Goal: Transaction & Acquisition: Purchase product/service

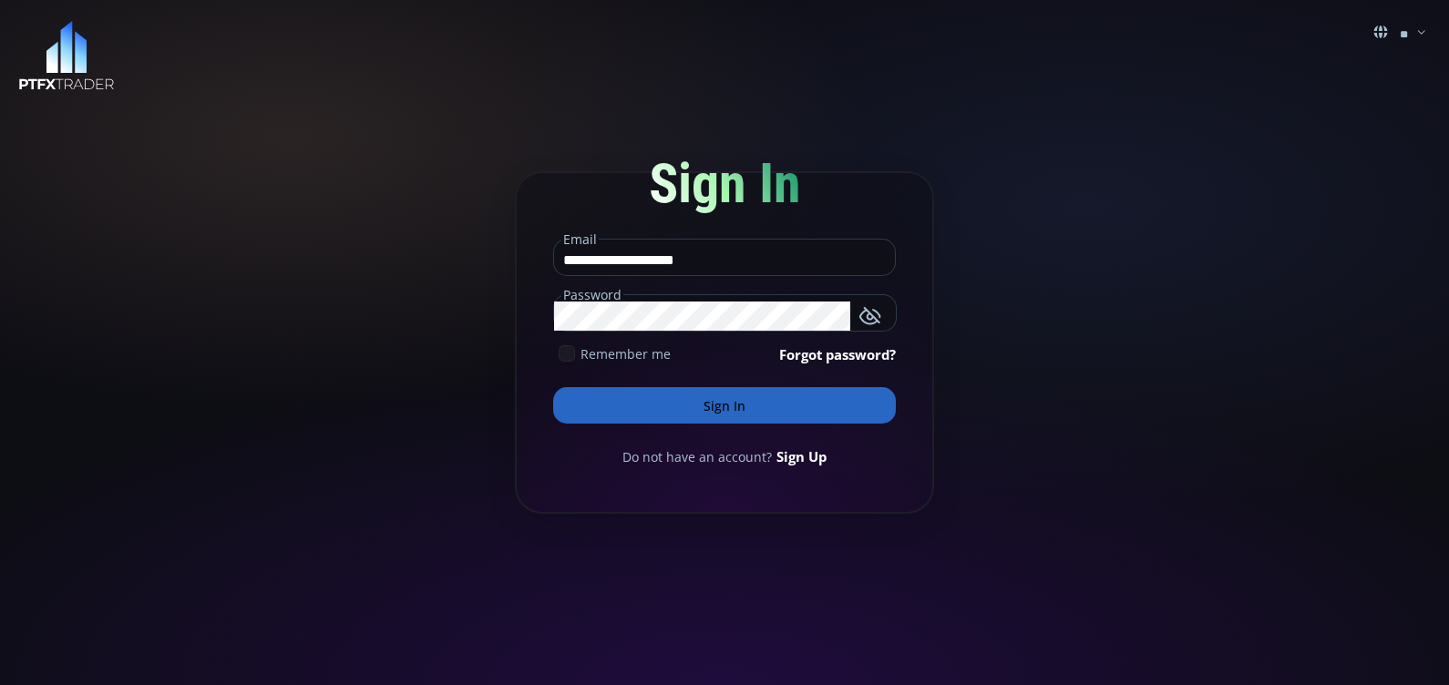
click at [570, 355] on icon at bounding box center [567, 353] width 16 height 16
click at [645, 405] on button "Sign In" at bounding box center [724, 405] width 343 height 36
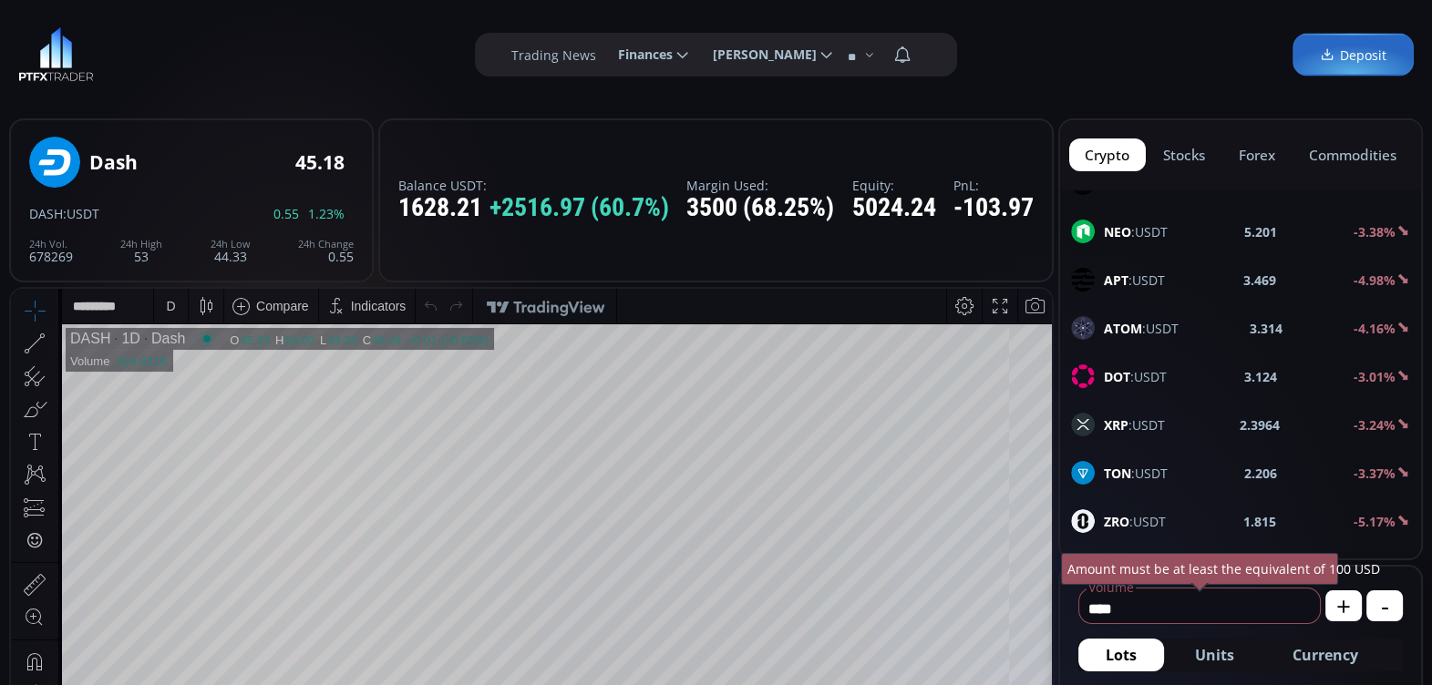
scroll to position [715, 0]
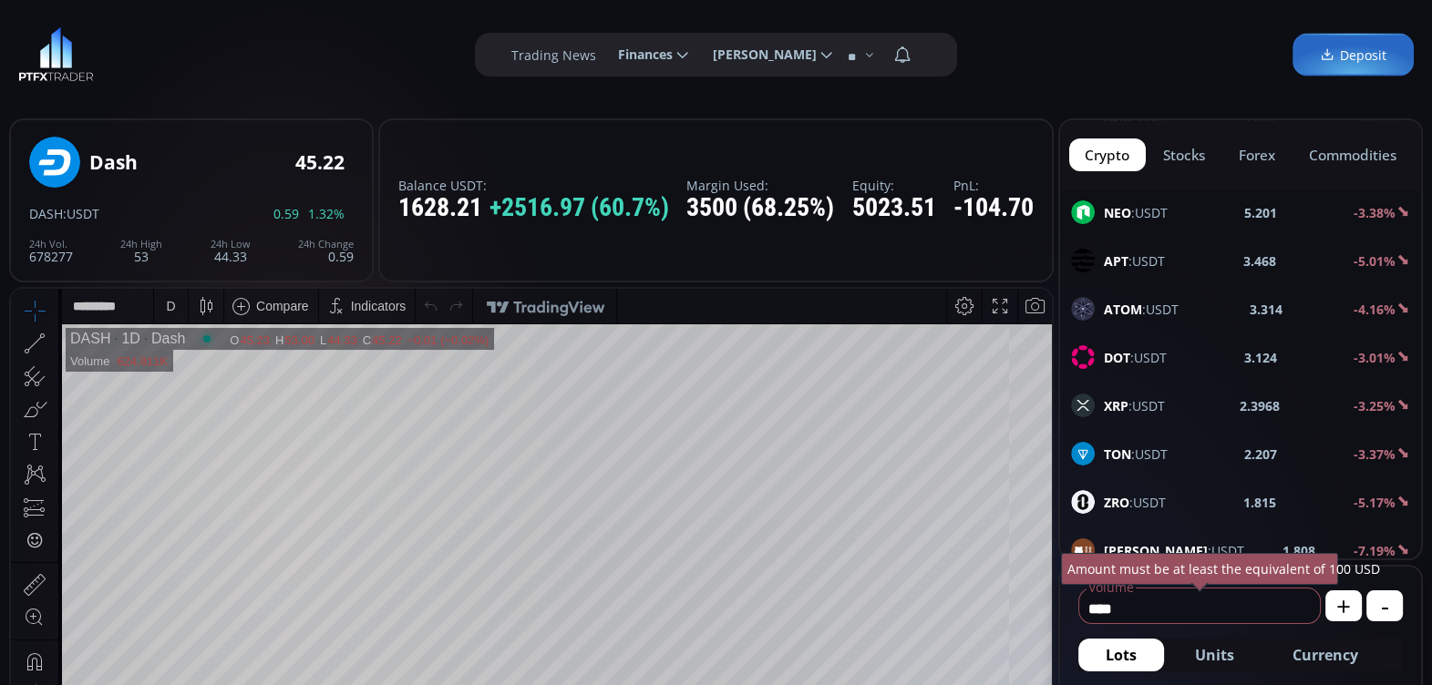
click at [1121, 397] on b "XRP" at bounding box center [1116, 405] width 25 height 17
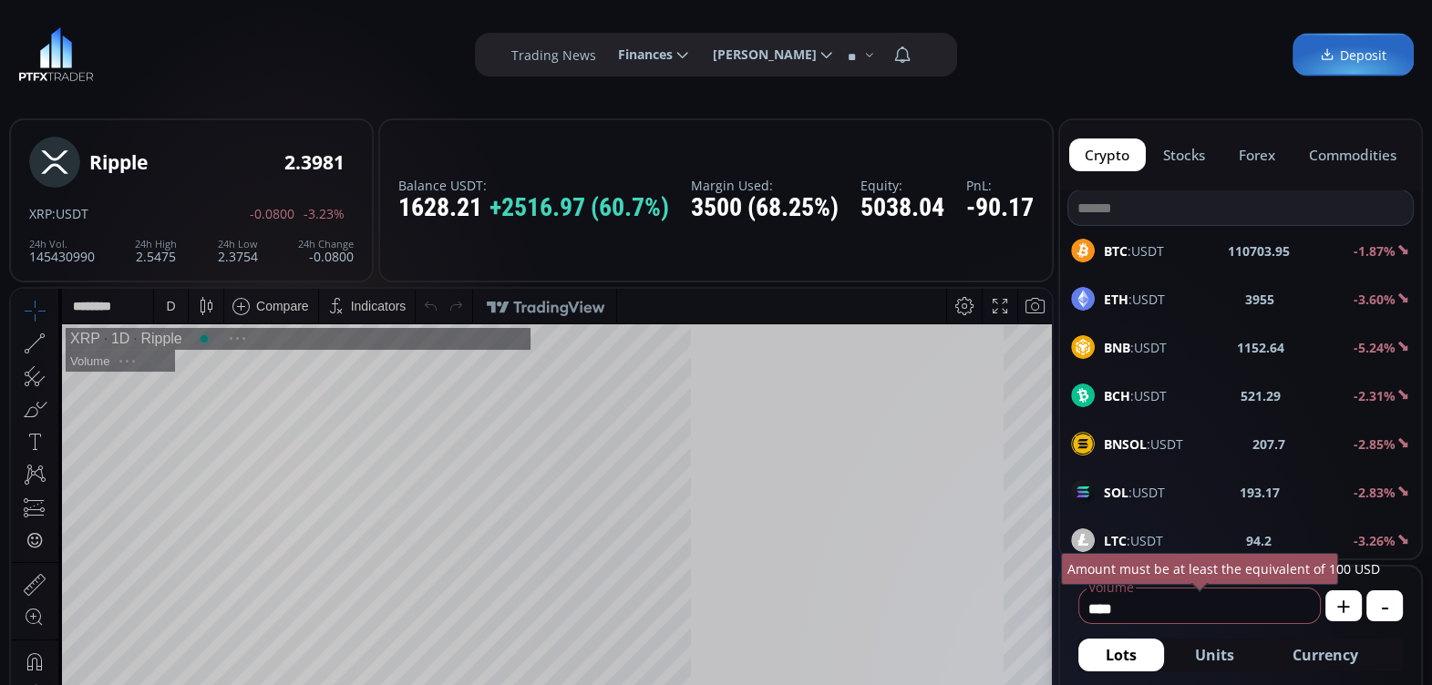
scroll to position [249, 0]
click at [165, 304] on div "D" at bounding box center [170, 306] width 15 height 35
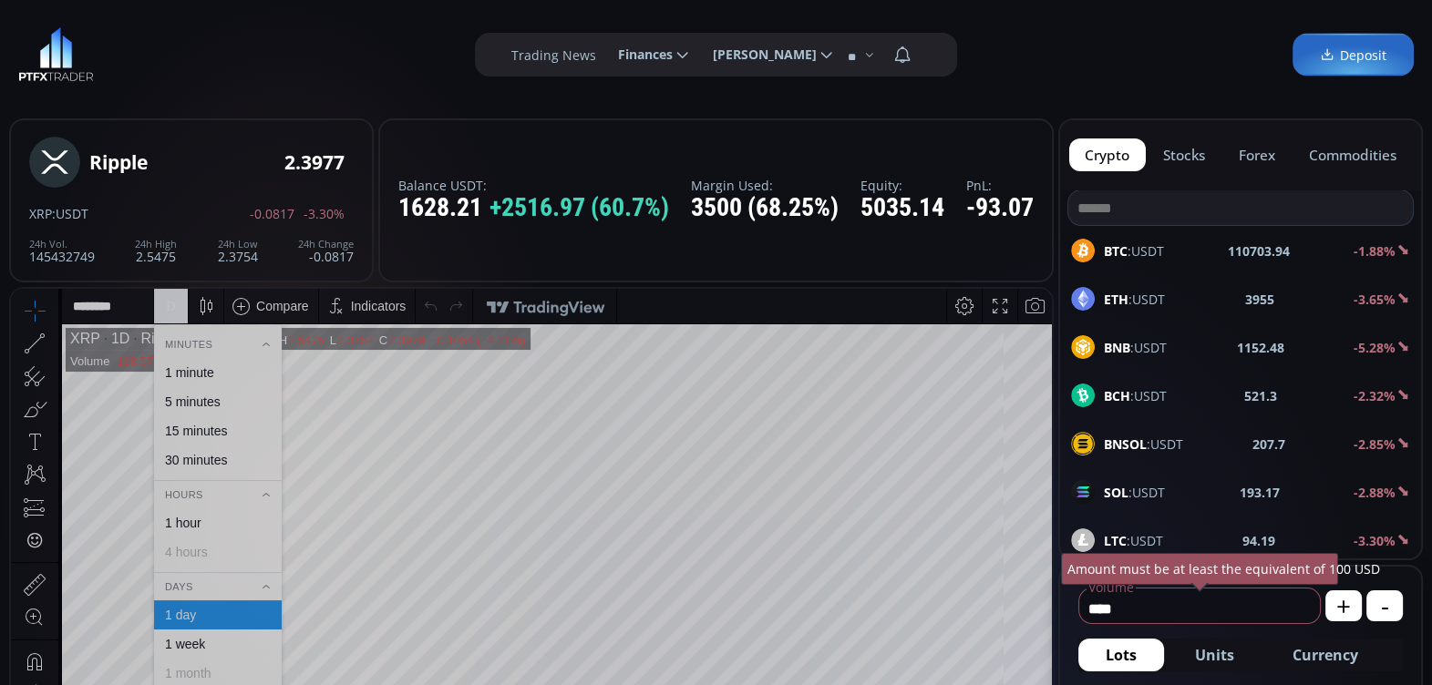
click at [194, 398] on div "5 minutes" at bounding box center [193, 402] width 56 height 15
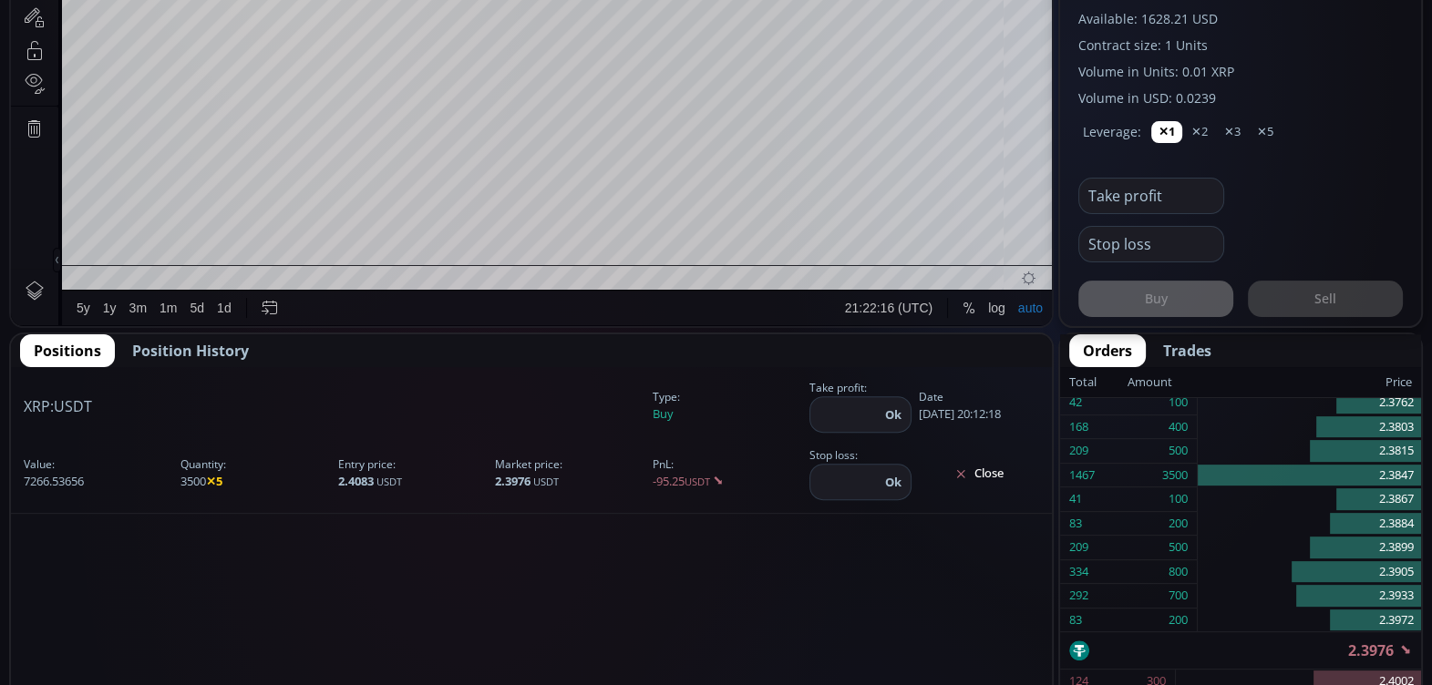
scroll to position [689, 0]
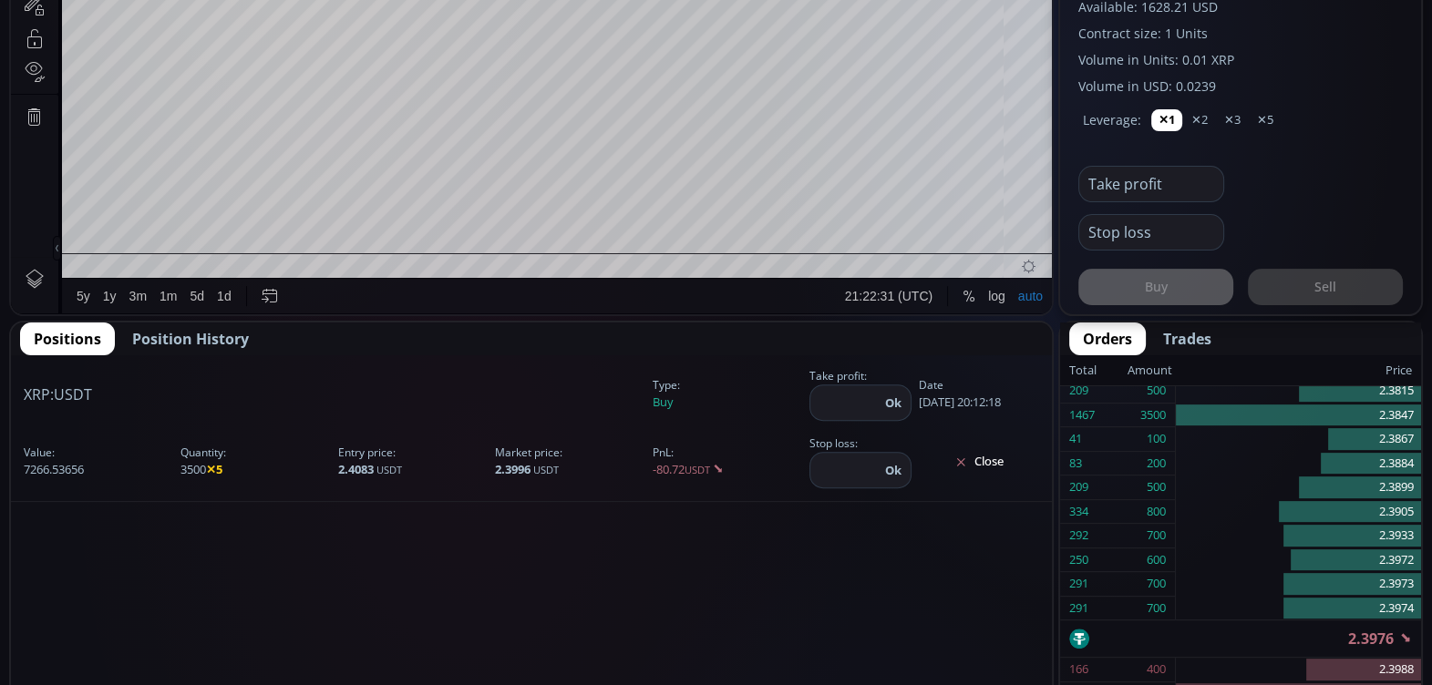
click at [183, 335] on span "Position History" at bounding box center [190, 339] width 117 height 22
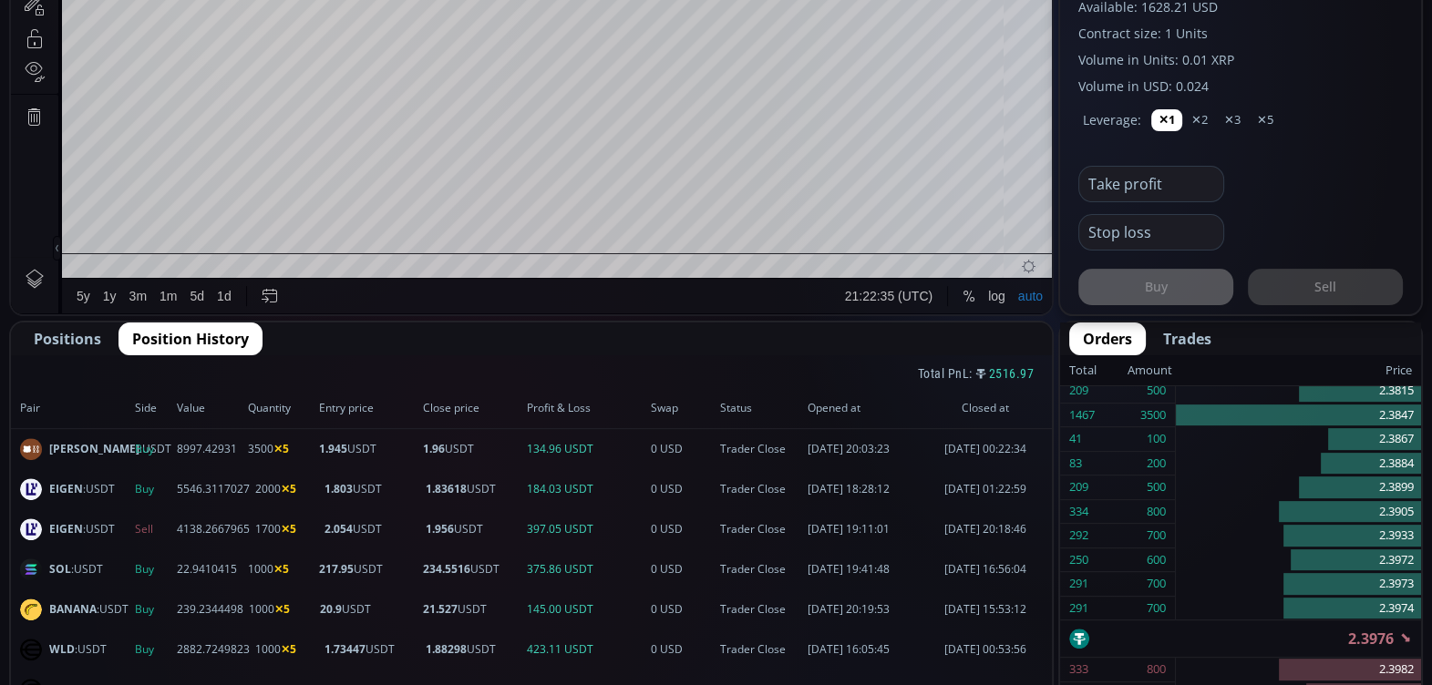
click at [64, 332] on span "Positions" at bounding box center [67, 339] width 67 height 22
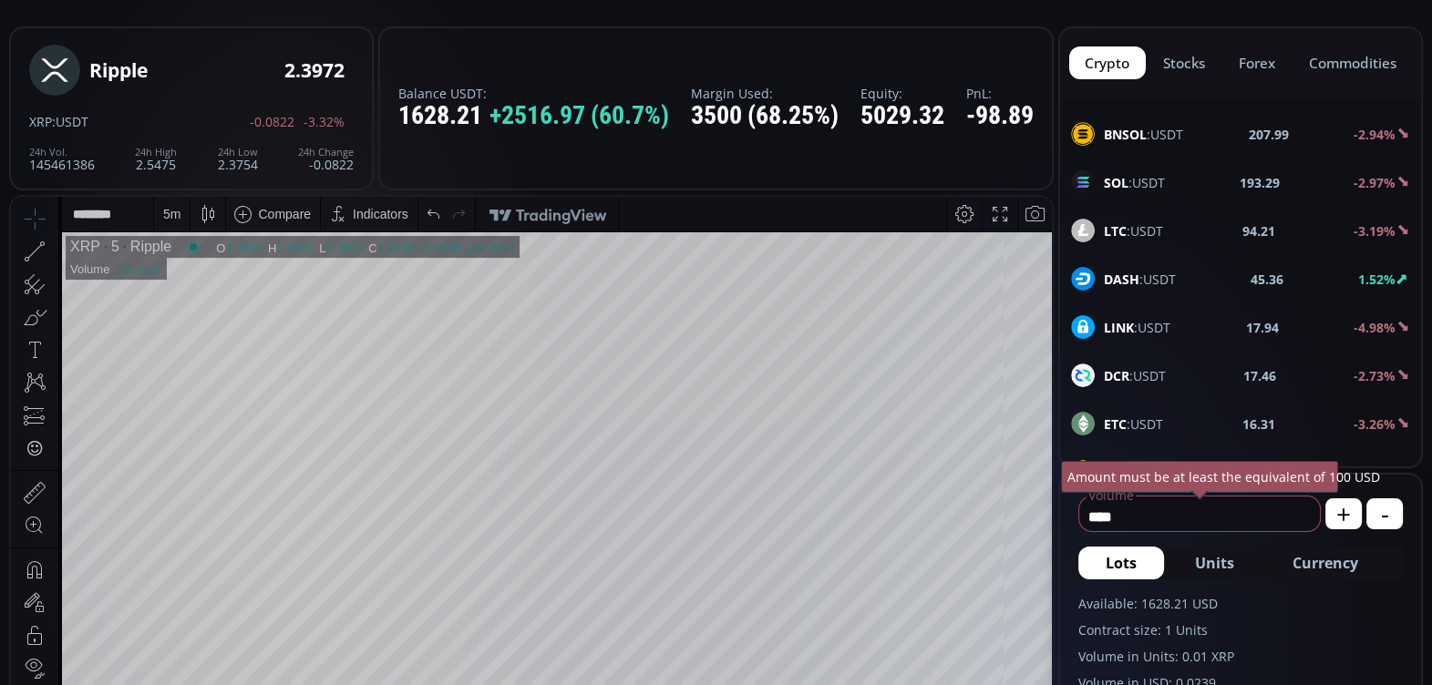
scroll to position [0, 0]
